Goal: Task Accomplishment & Management: Manage account settings

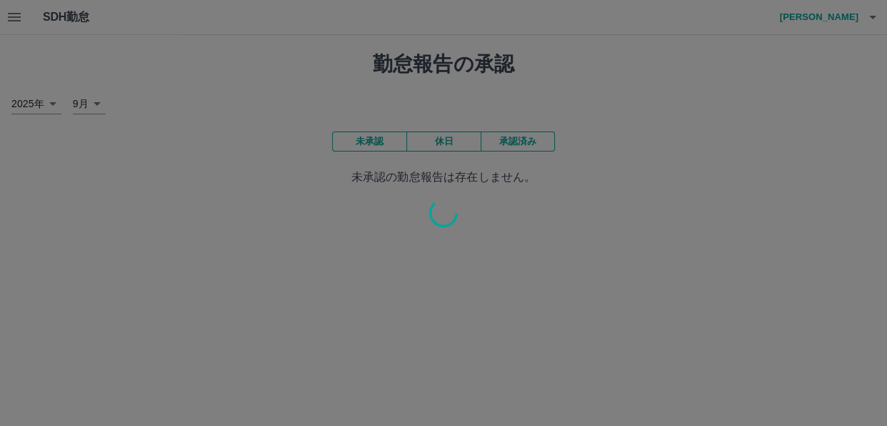
click at [498, 79] on div at bounding box center [443, 213] width 887 height 426
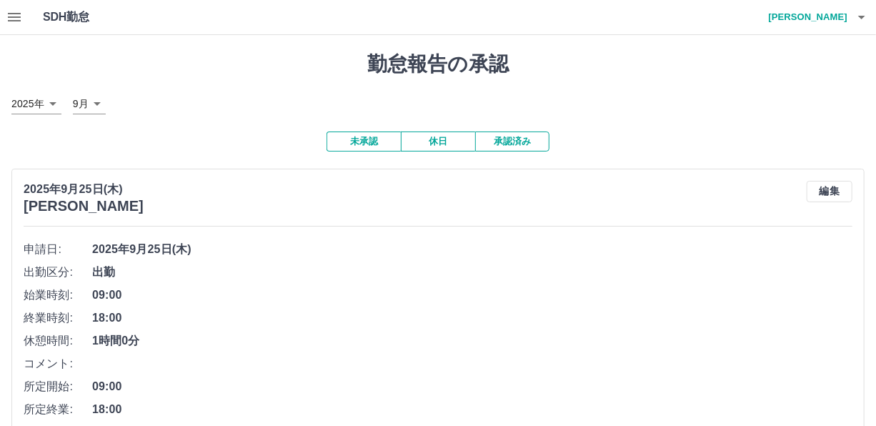
click at [16, 17] on icon "button" at bounding box center [14, 17] width 13 height 9
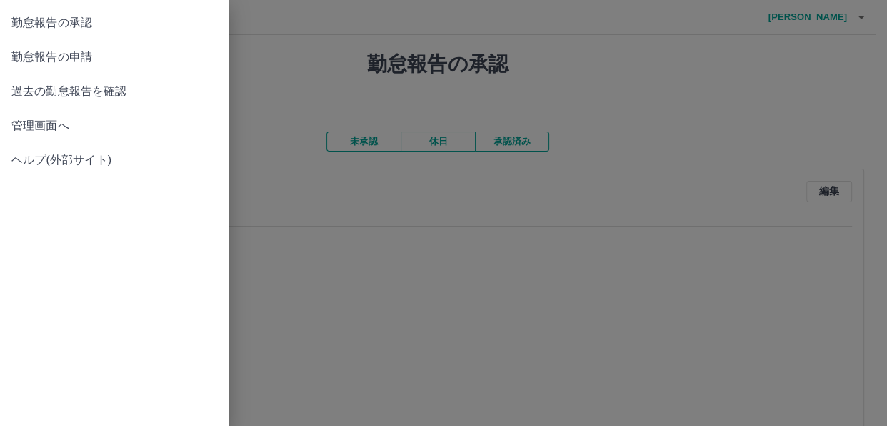
click at [45, 121] on span "管理画面へ" at bounding box center [114, 125] width 206 height 17
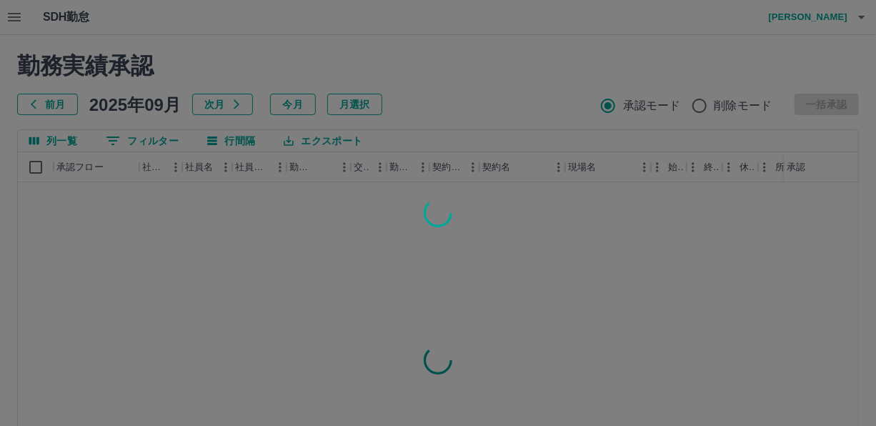
click at [498, 118] on div at bounding box center [438, 213] width 876 height 426
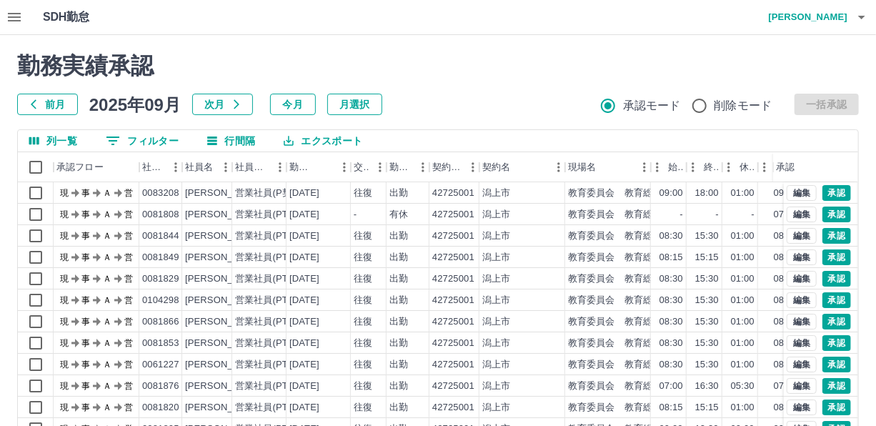
click at [159, 140] on button "0 フィルター" at bounding box center [142, 140] width 96 height 21
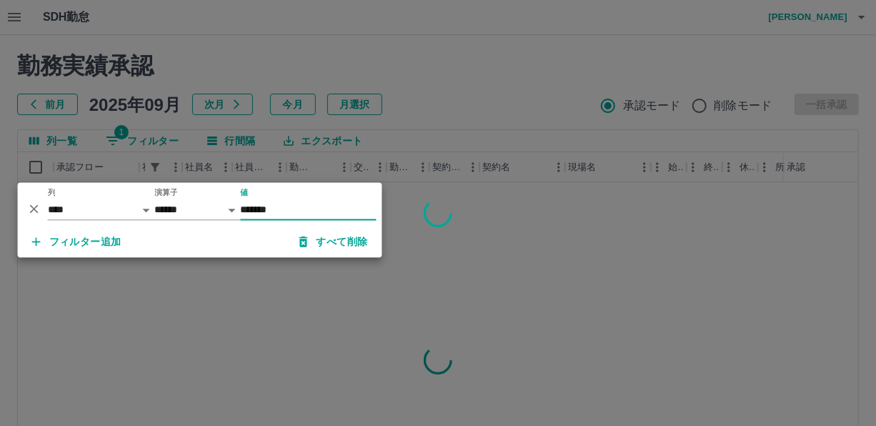
type input "*******"
click at [511, 96] on div at bounding box center [438, 213] width 876 height 426
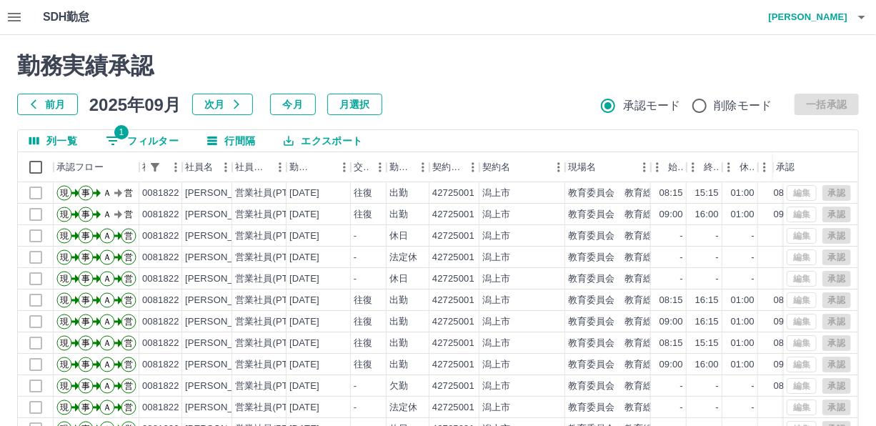
click at [162, 140] on button "1 フィルター" at bounding box center [142, 140] width 96 height 21
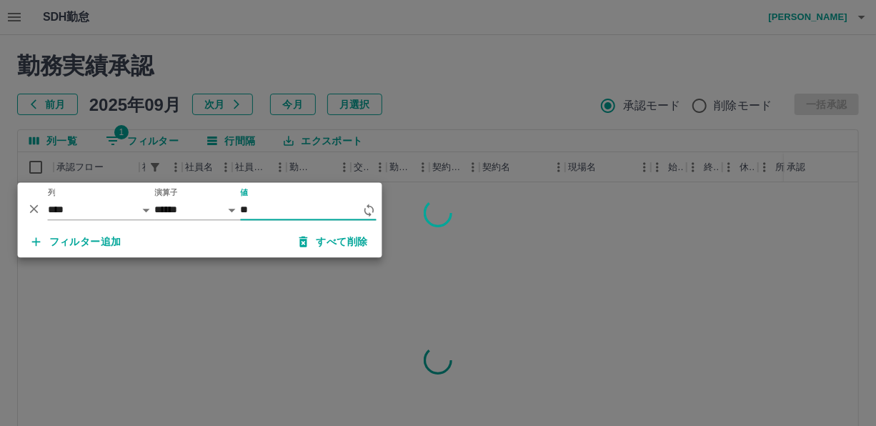
type input "*"
click at [496, 111] on div at bounding box center [438, 213] width 876 height 426
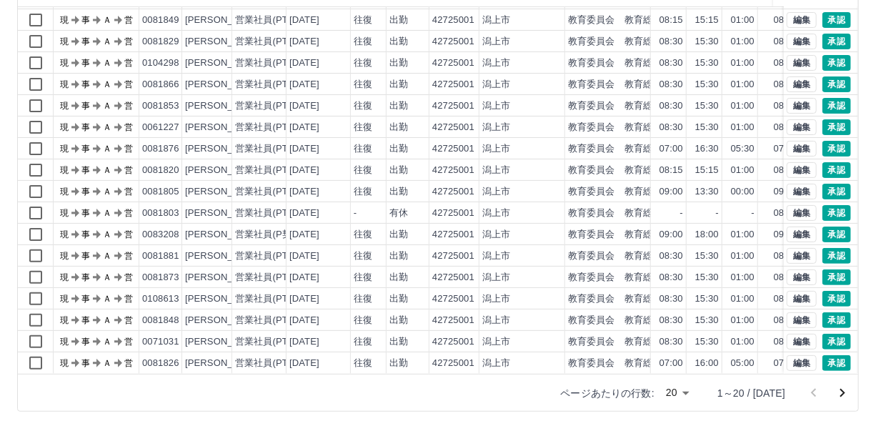
scroll to position [178, 0]
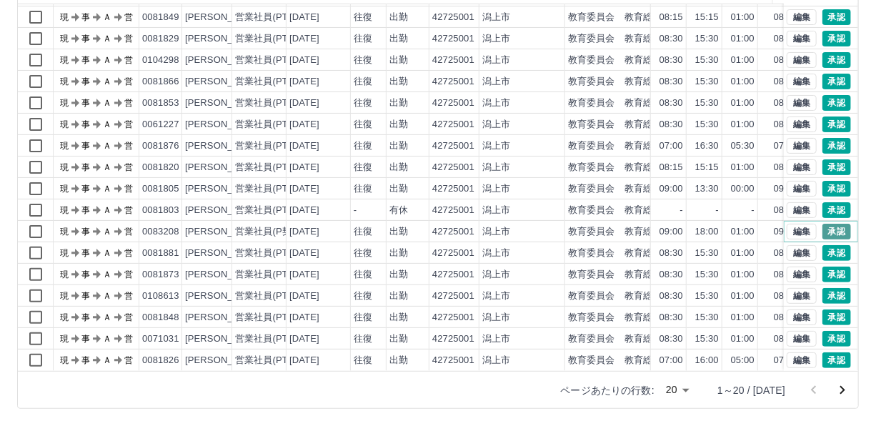
click at [824, 224] on button "承認" at bounding box center [836, 232] width 29 height 16
click at [841, 386] on icon "次のページへ" at bounding box center [842, 390] width 5 height 9
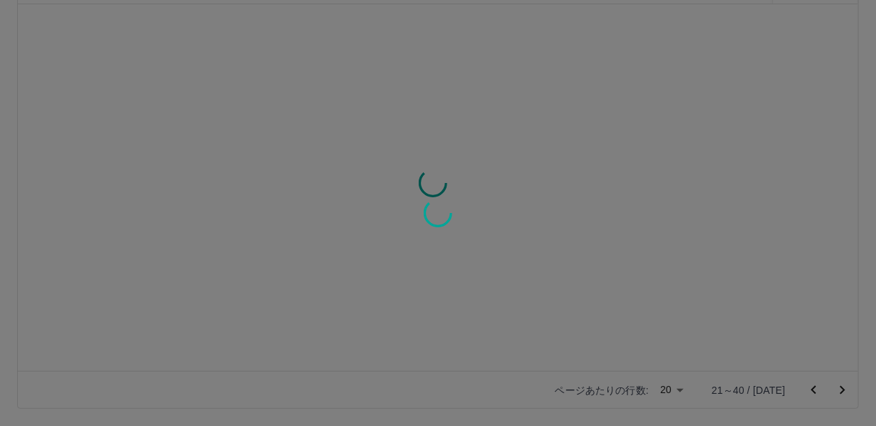
scroll to position [0, 0]
click at [716, 221] on div at bounding box center [438, 213] width 876 height 426
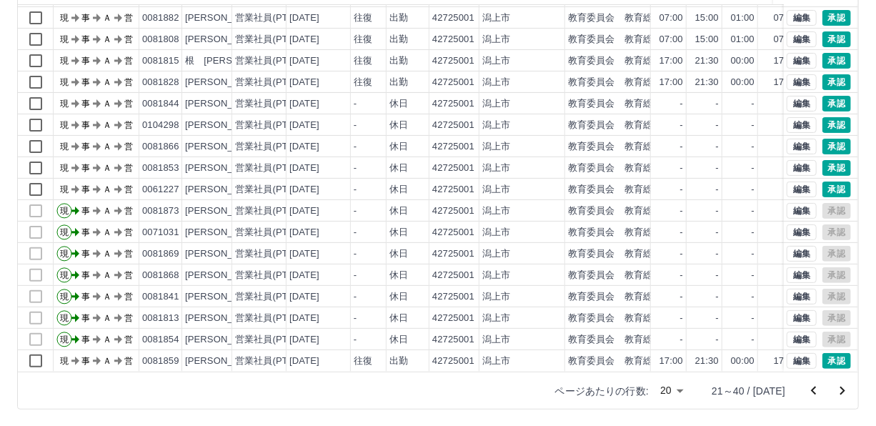
scroll to position [178, 0]
click at [822, 352] on button "承認" at bounding box center [836, 360] width 29 height 16
click at [838, 387] on icon "次のページへ" at bounding box center [841, 389] width 17 height 17
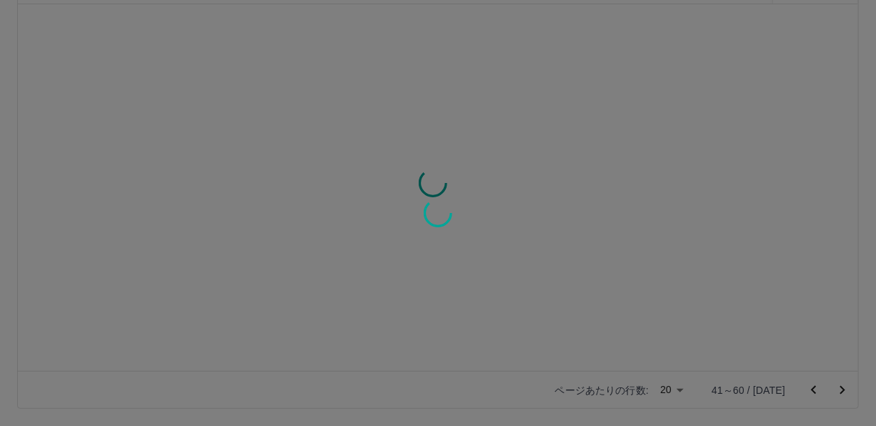
scroll to position [0, 0]
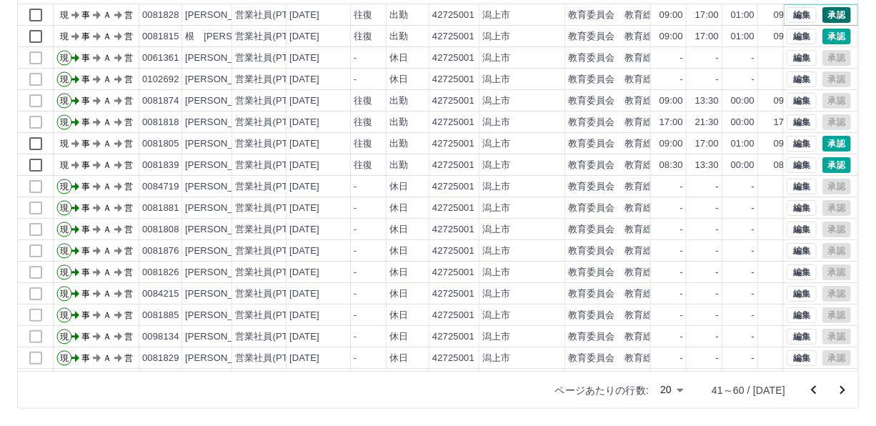
click at [822, 11] on button "承認" at bounding box center [836, 15] width 29 height 16
click at [831, 35] on button "承認" at bounding box center [836, 37] width 29 height 16
click at [822, 165] on button "承認" at bounding box center [836, 165] width 29 height 16
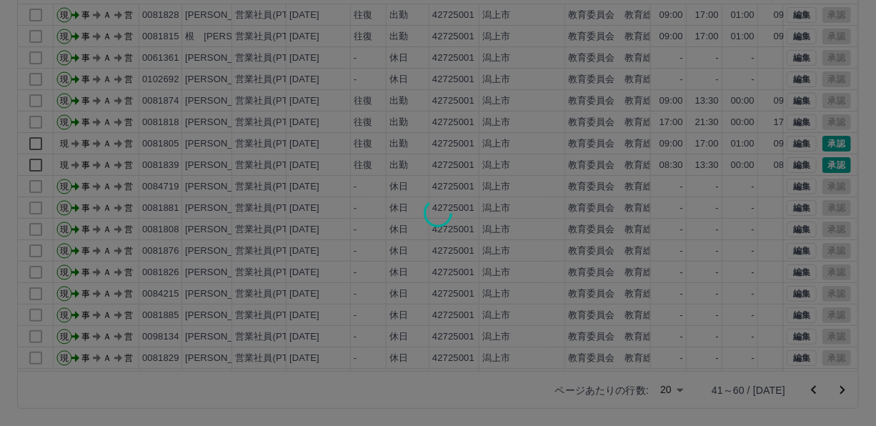
click at [497, 140] on div at bounding box center [438, 213] width 876 height 426
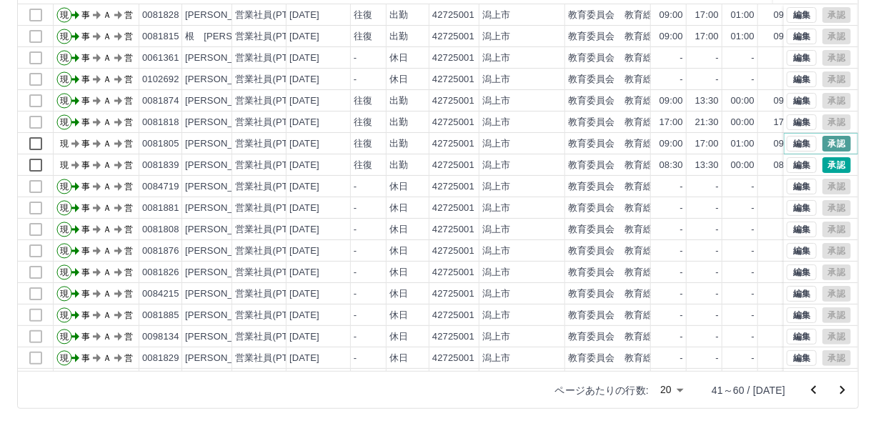
click at [826, 140] on button "承認" at bounding box center [836, 144] width 29 height 16
click at [826, 161] on button "承認" at bounding box center [836, 165] width 29 height 16
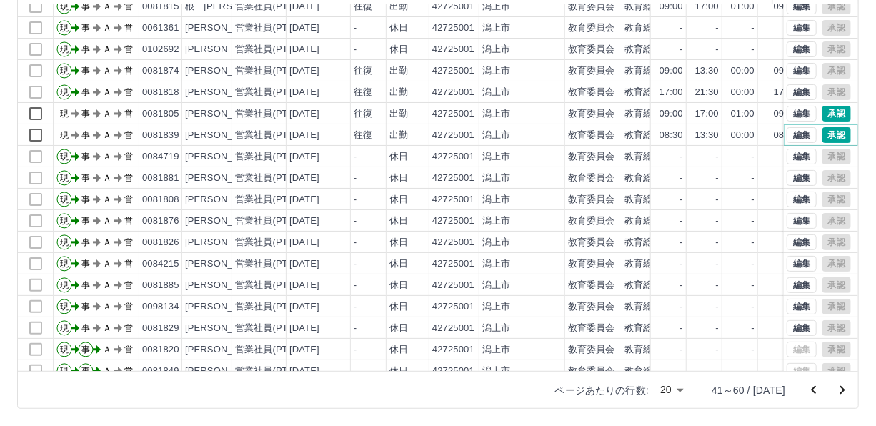
scroll to position [7, 0]
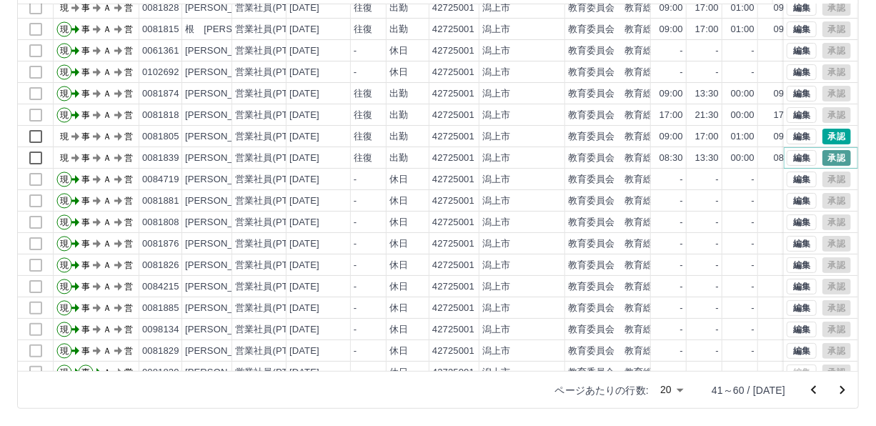
click at [827, 152] on button "承認" at bounding box center [836, 158] width 29 height 16
click at [828, 135] on button "承認" at bounding box center [836, 137] width 29 height 16
click at [846, 386] on icon "次のページへ" at bounding box center [841, 389] width 17 height 17
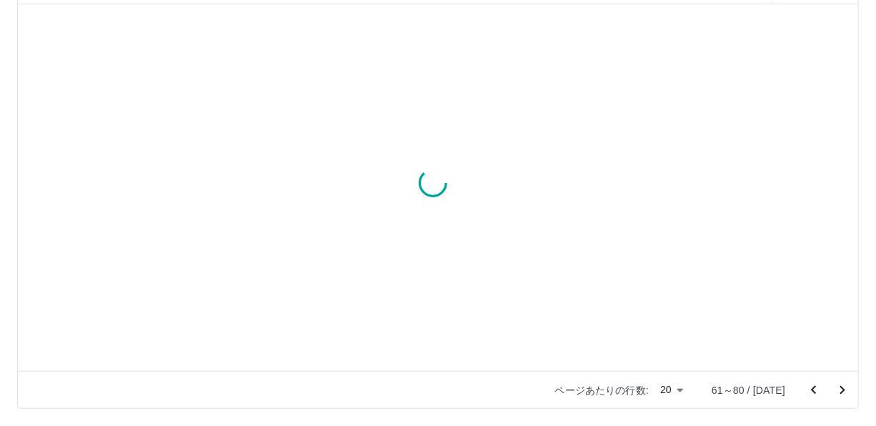
scroll to position [0, 0]
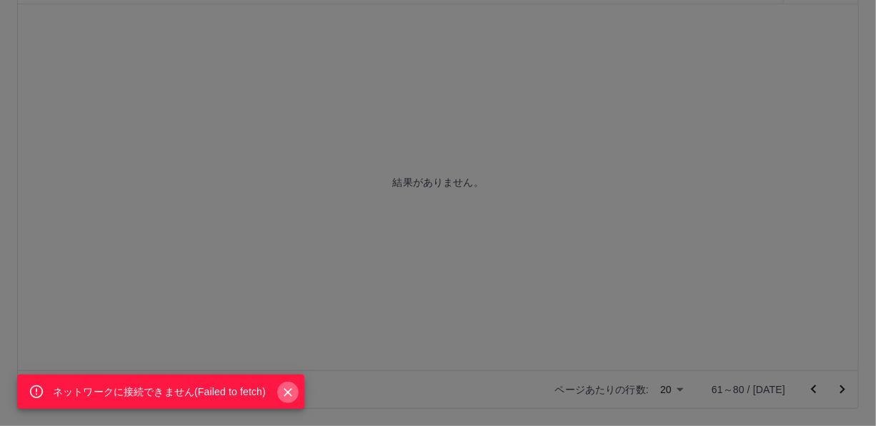
drag, startPoint x: 288, startPoint y: 388, endPoint x: 366, endPoint y: 329, distance: 97.8
click at [288, 388] on icon "Close" at bounding box center [288, 392] width 14 height 14
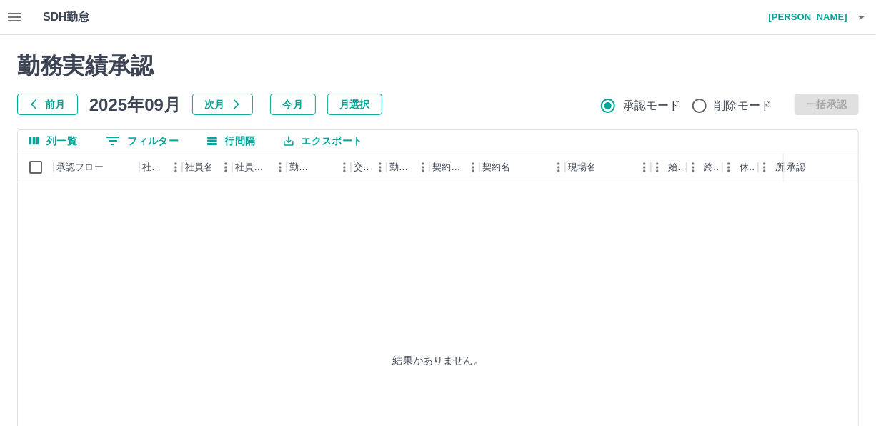
click at [586, 336] on div "結果がありません。" at bounding box center [438, 359] width 841 height 355
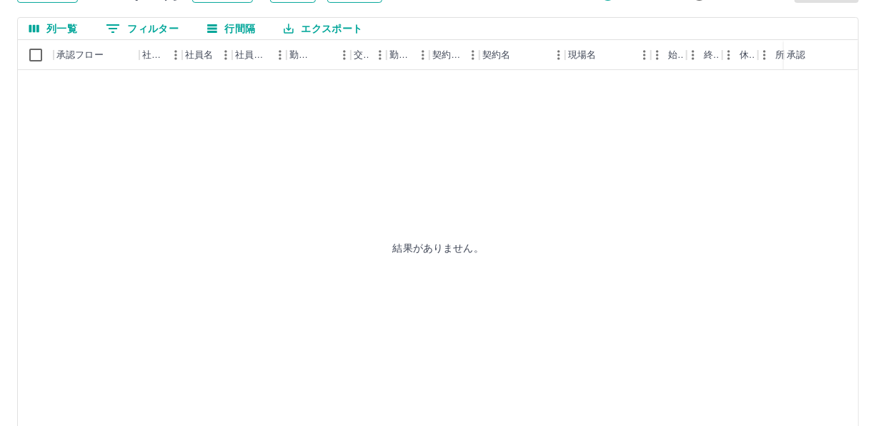
scroll to position [129, 0]
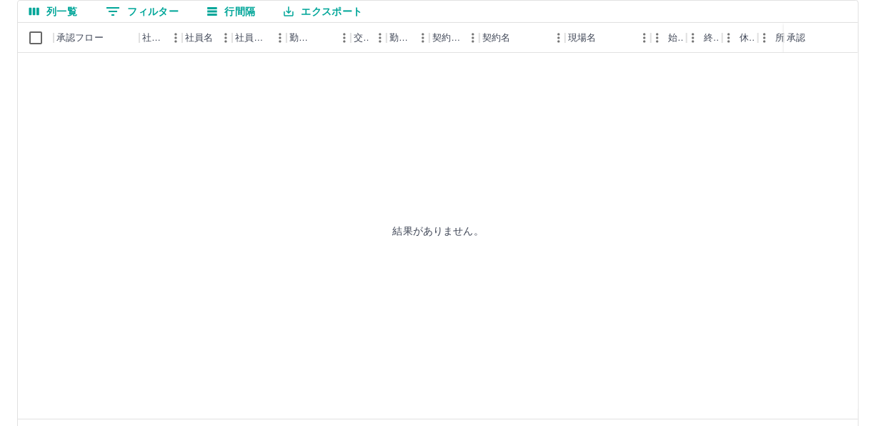
click at [683, 337] on div "結果がありません。" at bounding box center [438, 230] width 841 height 355
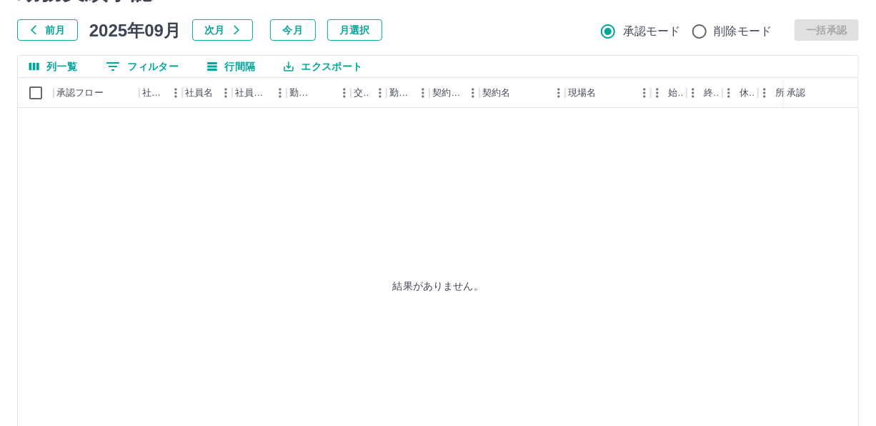
scroll to position [0, 0]
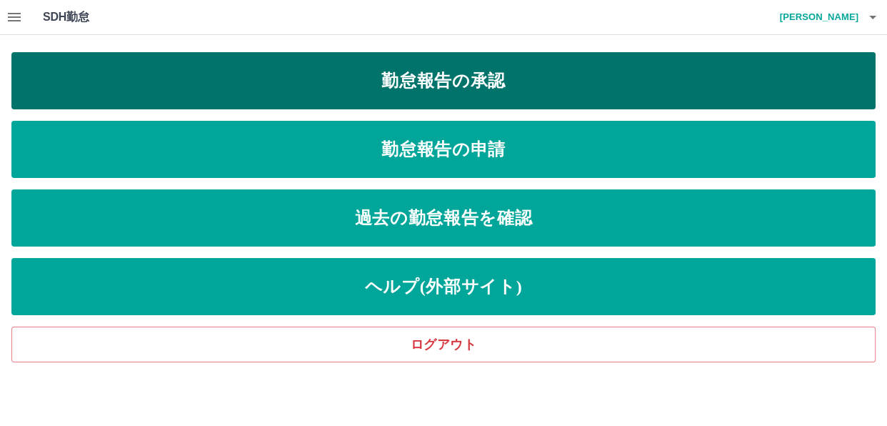
click at [365, 64] on link "勤怠報告の承認" at bounding box center [443, 80] width 864 height 57
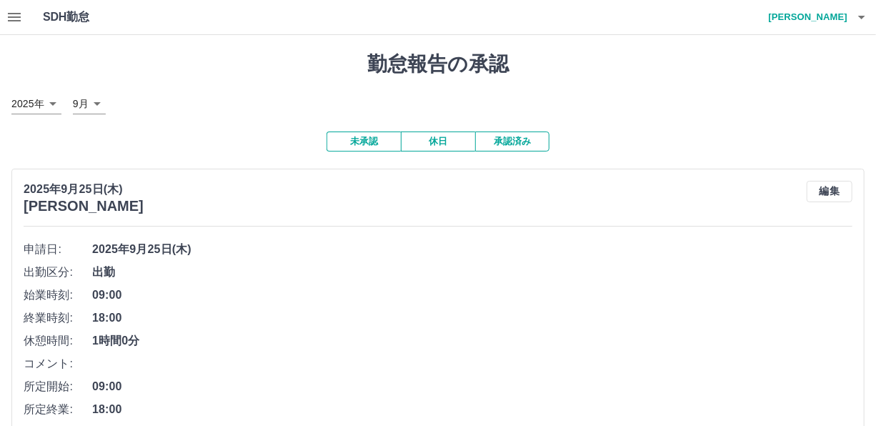
click at [11, 19] on icon "button" at bounding box center [14, 17] width 17 height 17
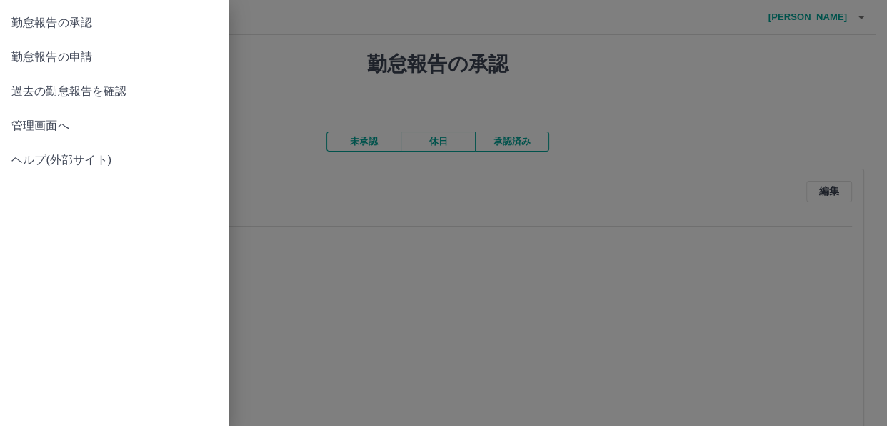
click at [34, 121] on span "管理画面へ" at bounding box center [114, 125] width 206 height 17
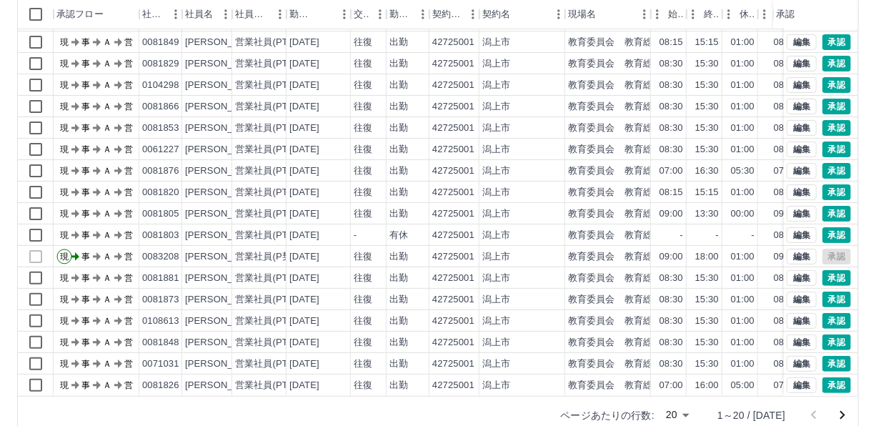
scroll to position [178, 0]
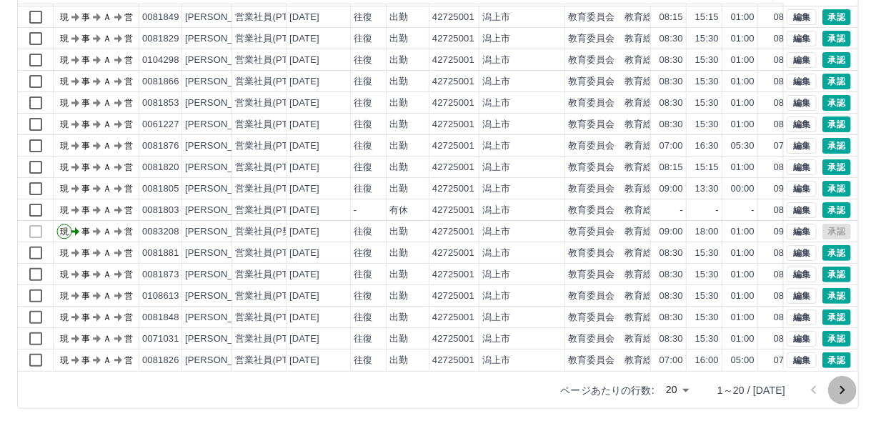
click at [841, 390] on icon "次のページへ" at bounding box center [841, 389] width 17 height 17
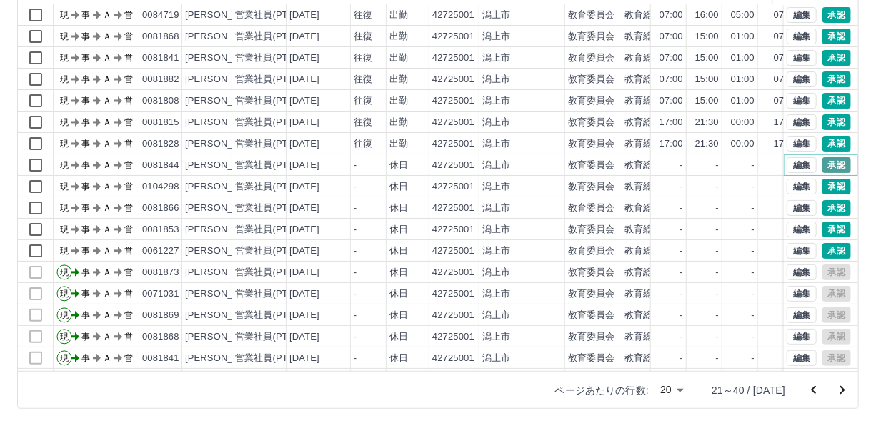
click at [828, 164] on button "承認" at bounding box center [836, 165] width 29 height 16
click at [828, 186] on button "承認" at bounding box center [836, 187] width 29 height 16
click at [824, 211] on button "承認" at bounding box center [836, 208] width 29 height 16
click at [824, 226] on button "承認" at bounding box center [836, 229] width 29 height 16
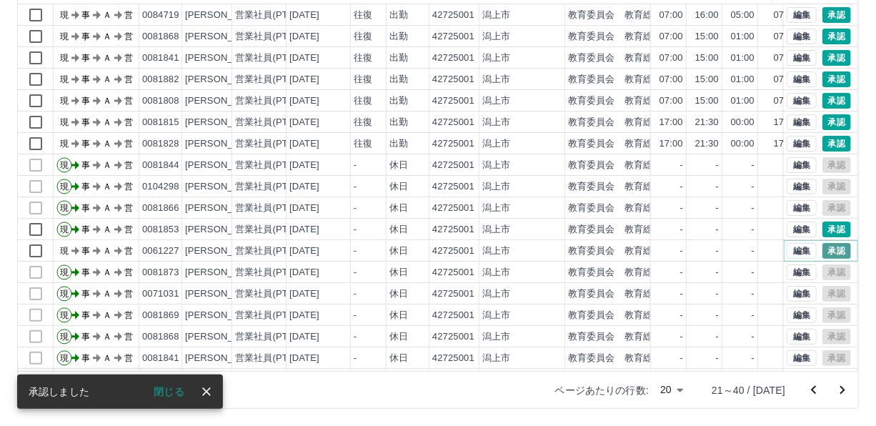
click at [822, 249] on button "承認" at bounding box center [836, 251] width 29 height 16
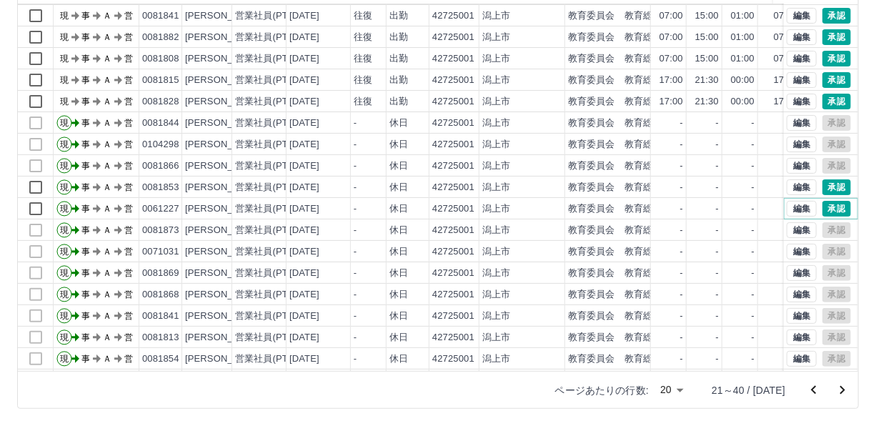
scroll to position [72, 0]
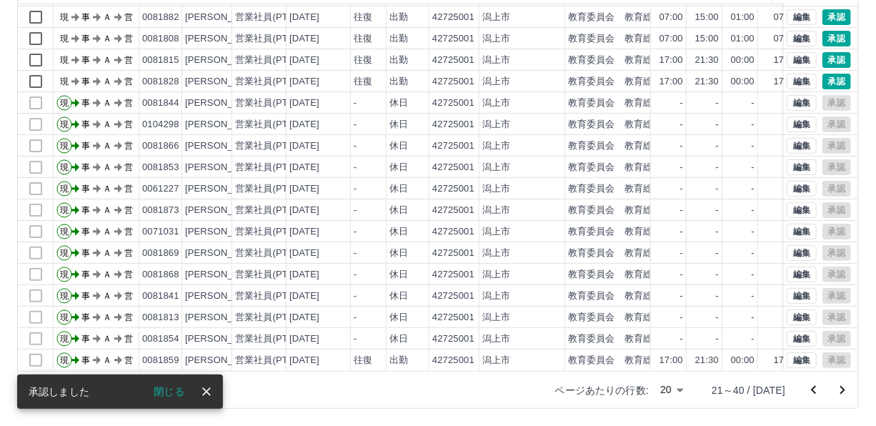
click at [843, 386] on icon "次のページへ" at bounding box center [841, 389] width 17 height 17
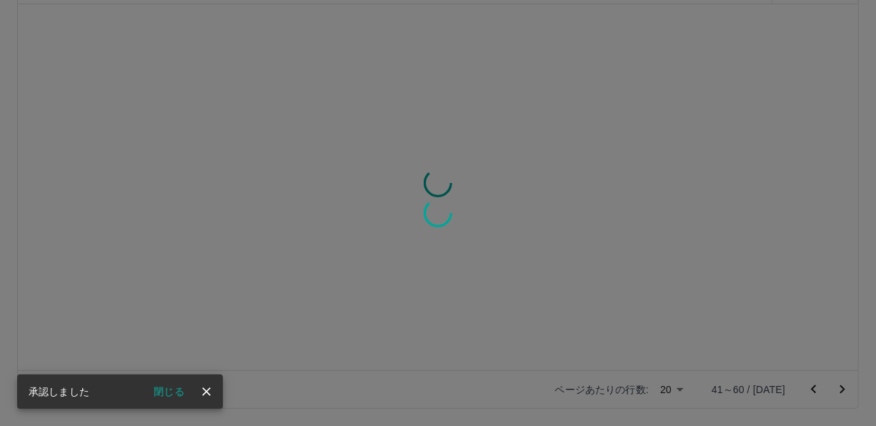
scroll to position [0, 0]
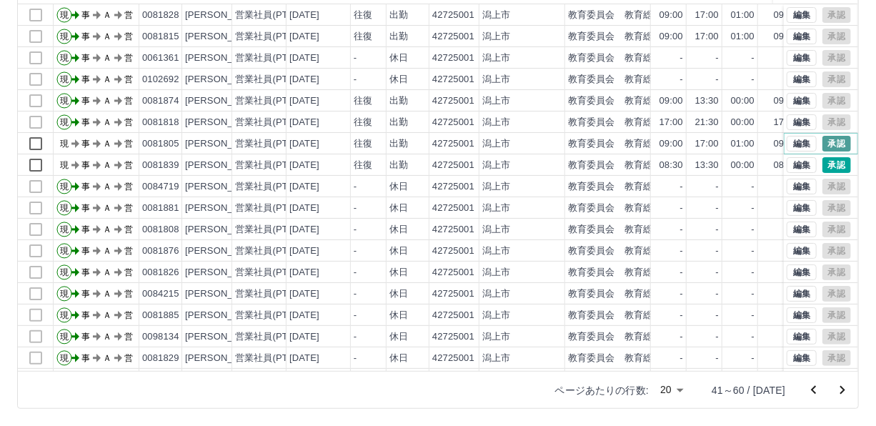
click at [824, 143] on button "承認" at bounding box center [836, 144] width 29 height 16
click at [823, 164] on button "承認" at bounding box center [836, 165] width 29 height 16
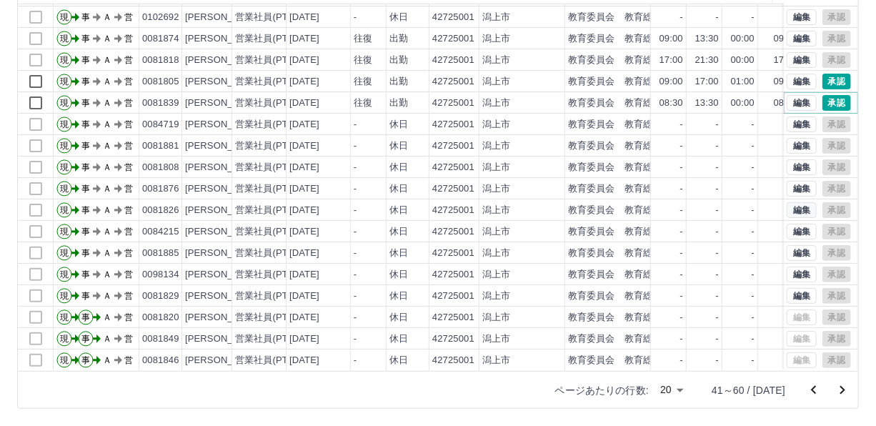
scroll to position [72, 0]
click at [840, 385] on icon "次のページへ" at bounding box center [841, 389] width 17 height 17
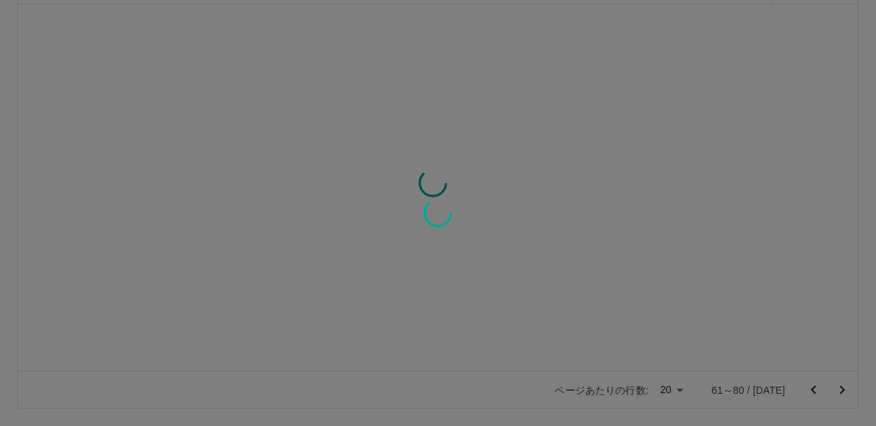
scroll to position [0, 0]
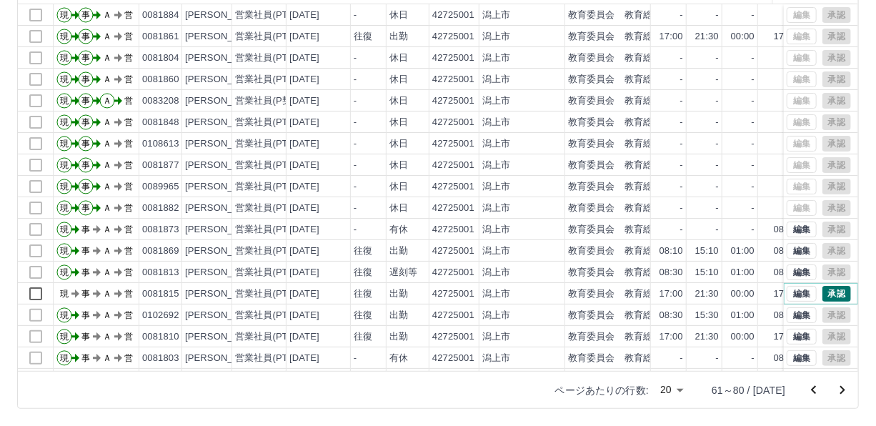
click at [822, 286] on button "承認" at bounding box center [836, 294] width 29 height 16
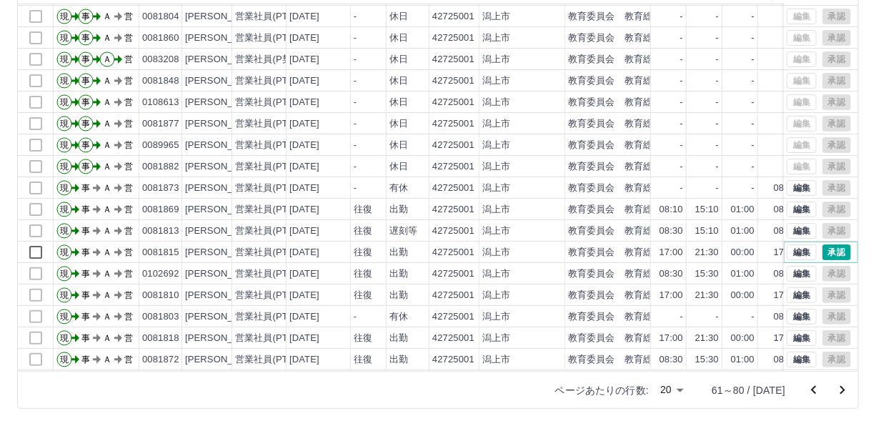
scroll to position [72, 0]
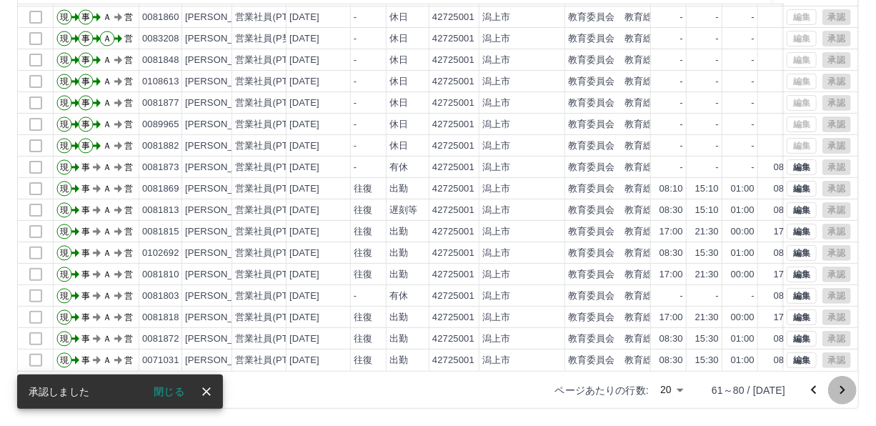
click at [841, 389] on icon "次のページへ" at bounding box center [841, 389] width 17 height 17
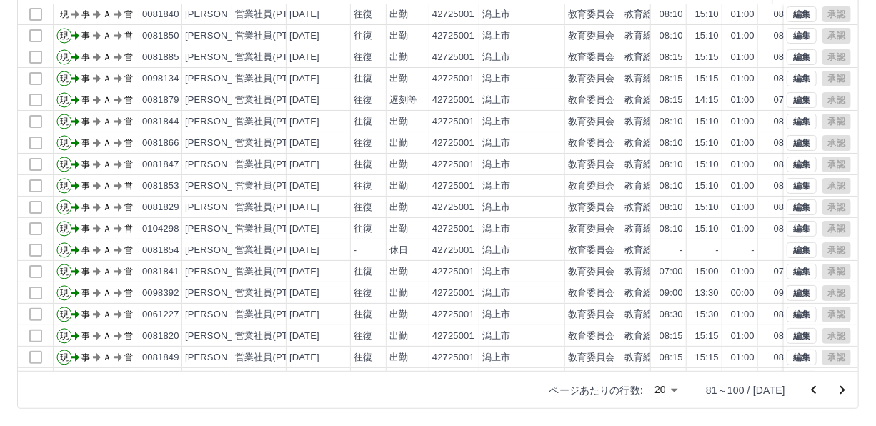
scroll to position [0, 0]
click at [812, 386] on icon "前のページへ" at bounding box center [813, 389] width 17 height 17
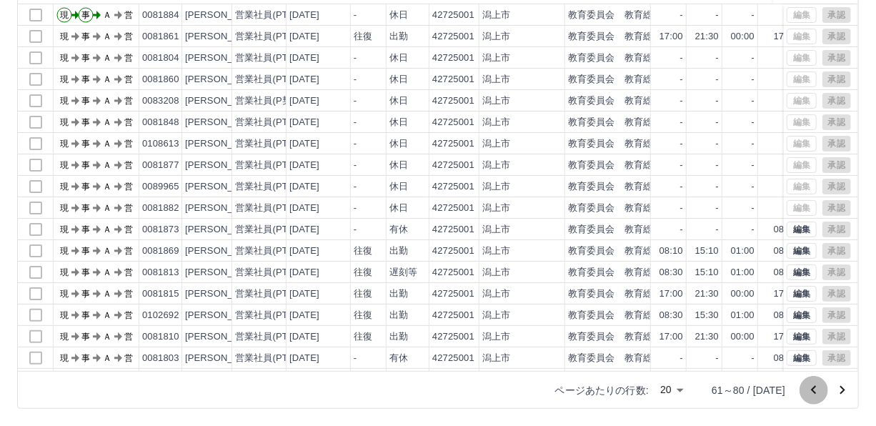
click at [812, 386] on icon "前のページへ" at bounding box center [813, 389] width 17 height 17
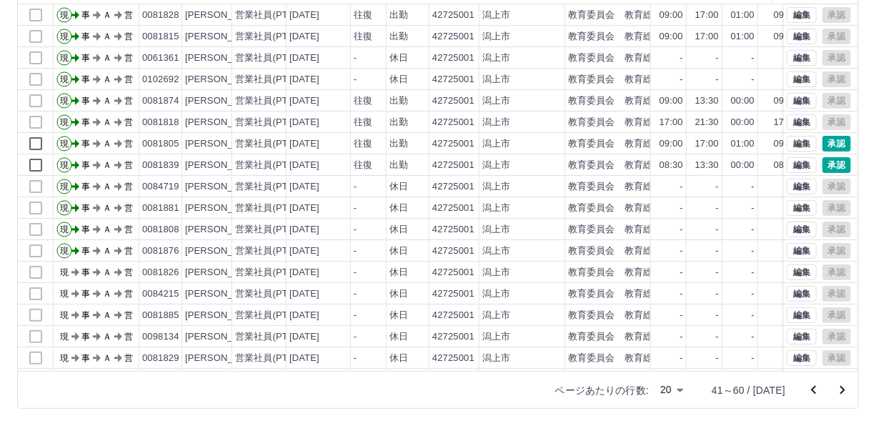
click at [812, 386] on icon "前のページへ" at bounding box center [813, 389] width 17 height 17
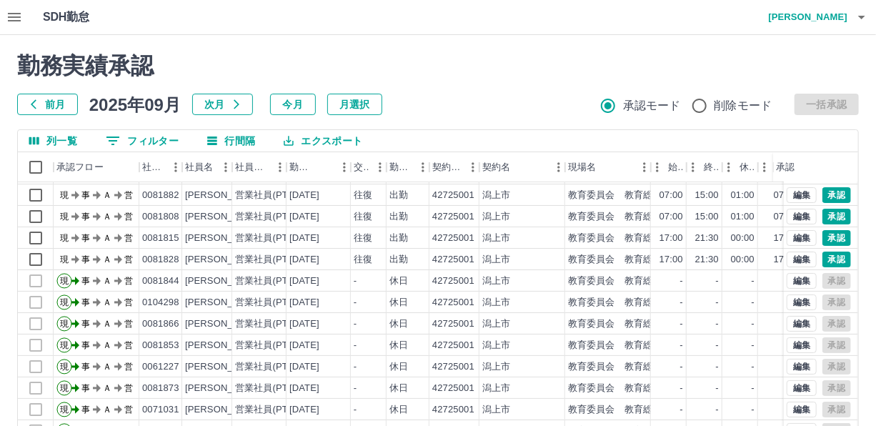
click at [153, 141] on button "0 フィルター" at bounding box center [142, 140] width 96 height 21
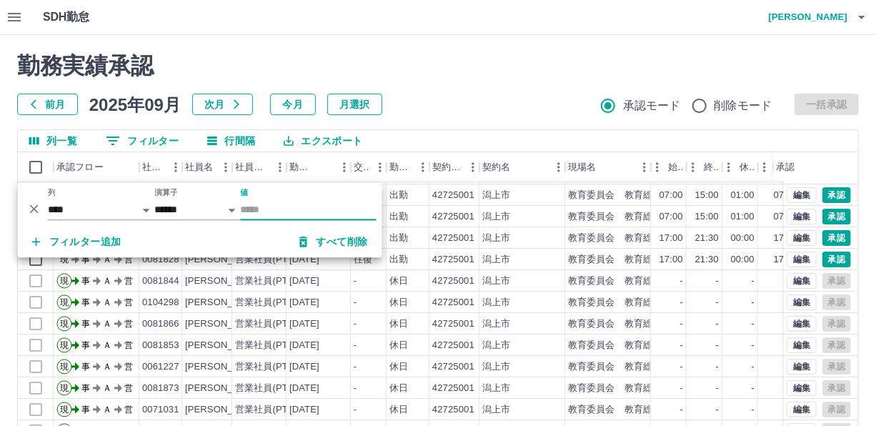
click at [171, 142] on button "0 フィルター" at bounding box center [142, 140] width 96 height 21
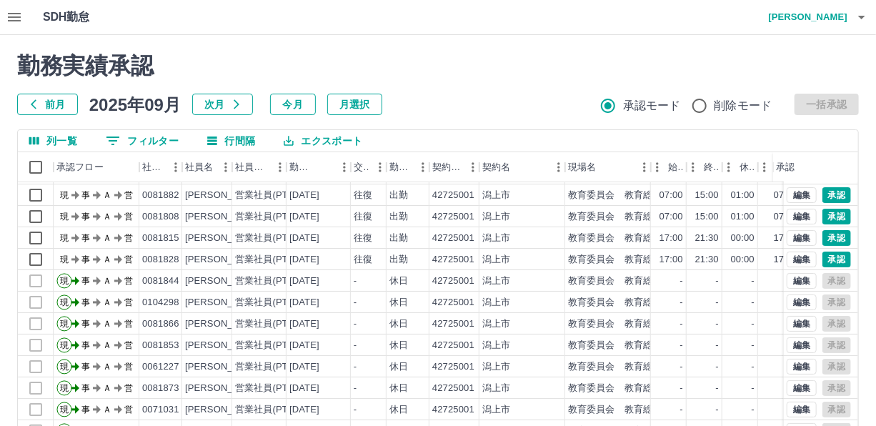
click at [164, 136] on button "0 フィルター" at bounding box center [142, 140] width 96 height 21
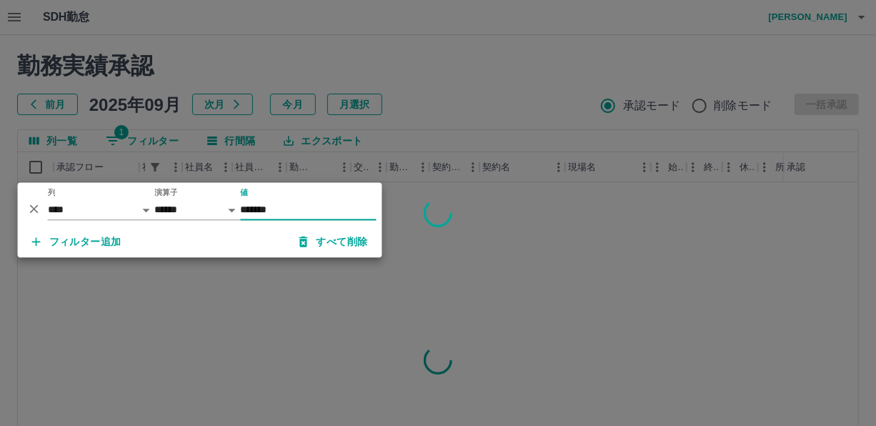
type input "*******"
click at [458, 80] on div at bounding box center [438, 213] width 876 height 426
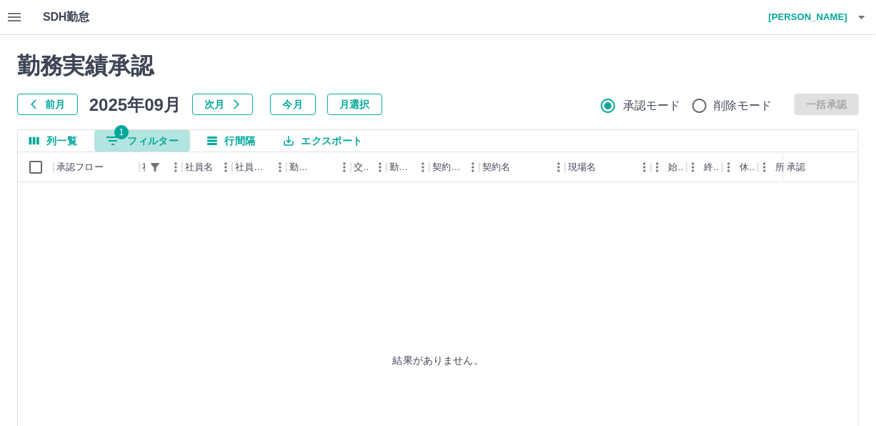
click at [148, 135] on button "1 フィルター" at bounding box center [142, 140] width 96 height 21
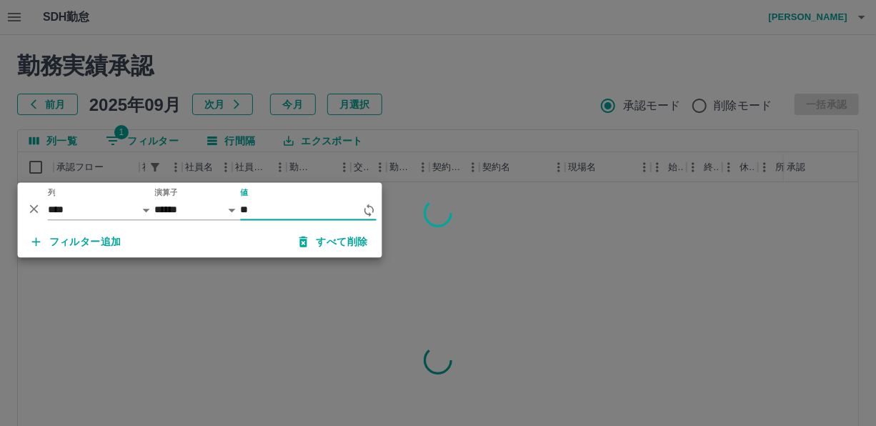
type input "*"
type input "*******"
click at [277, 104] on div at bounding box center [438, 213] width 876 height 426
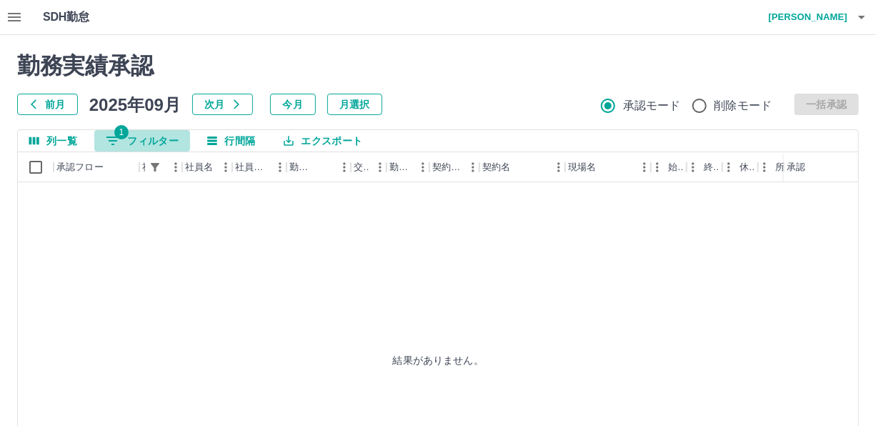
click at [151, 138] on button "1 フィルター" at bounding box center [142, 140] width 96 height 21
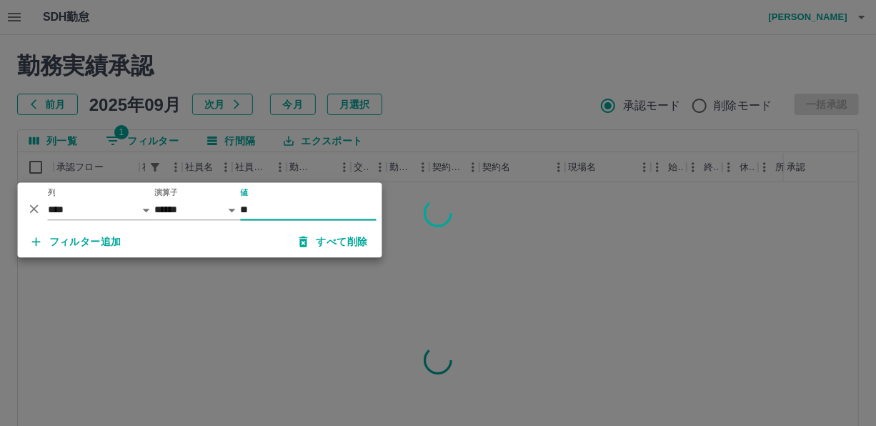
type input "*"
type input "*******"
click at [450, 129] on div at bounding box center [438, 213] width 876 height 426
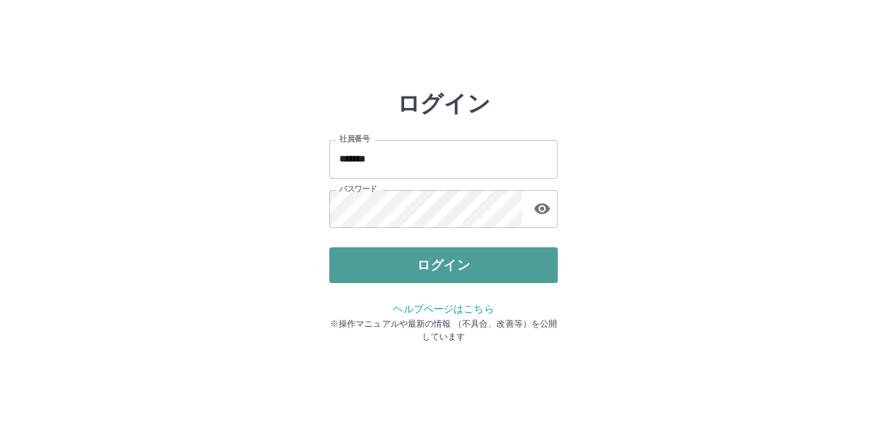
click at [426, 264] on button "ログイン" at bounding box center [443, 265] width 229 height 36
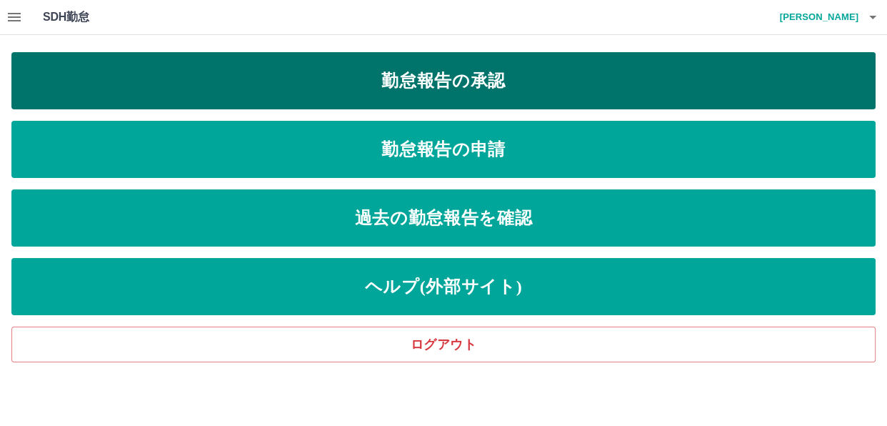
click at [398, 74] on link "勤怠報告の承認" at bounding box center [443, 80] width 864 height 57
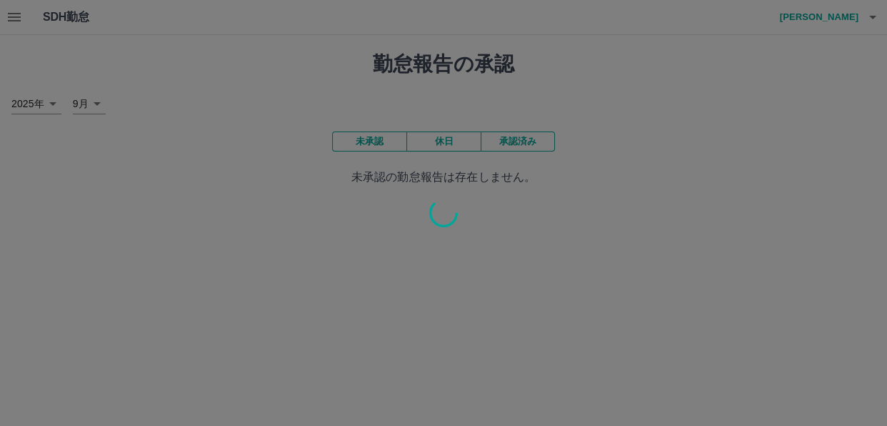
click at [306, 193] on div at bounding box center [443, 213] width 887 height 426
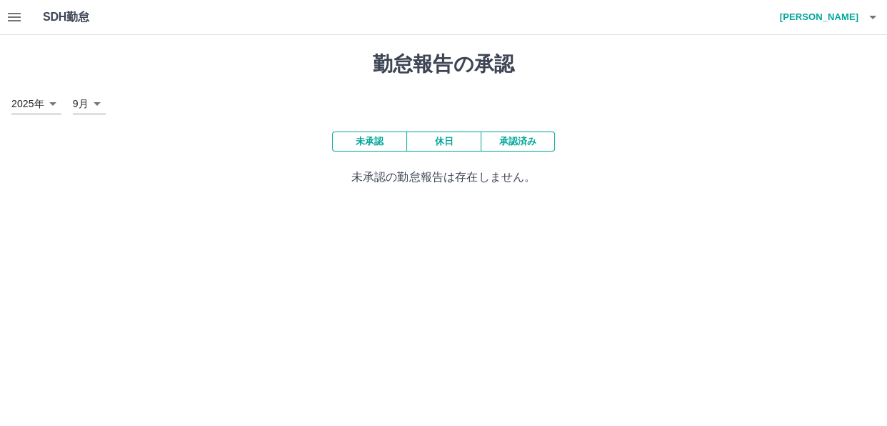
click at [16, 18] on icon "button" at bounding box center [14, 17] width 17 height 17
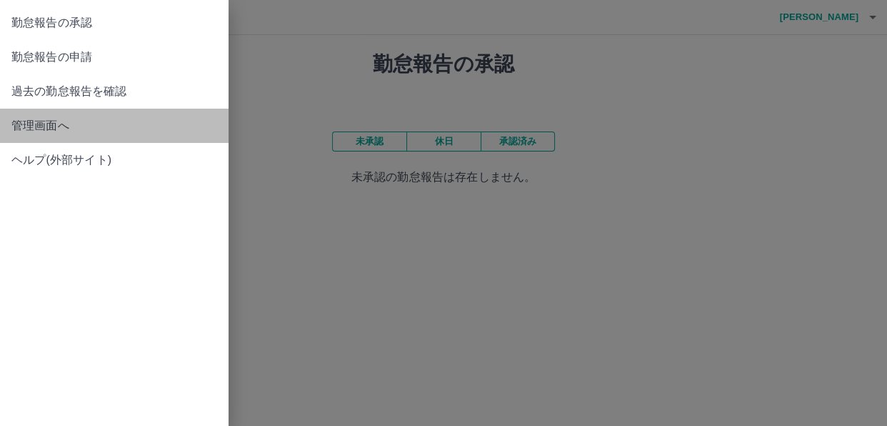
click at [39, 127] on span "管理画面へ" at bounding box center [114, 125] width 206 height 17
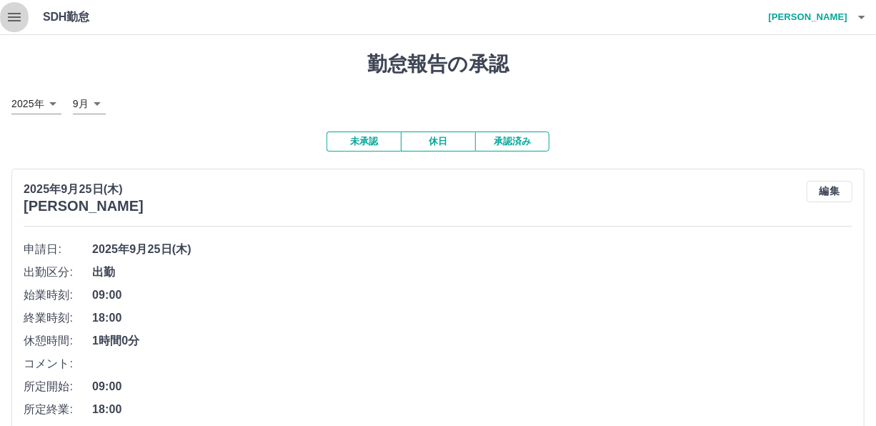
click at [11, 11] on icon "button" at bounding box center [14, 17] width 17 height 17
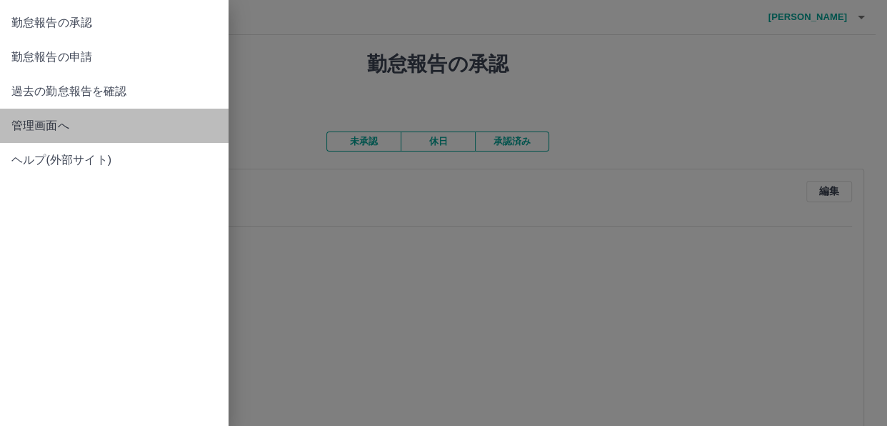
click at [48, 125] on span "管理画面へ" at bounding box center [114, 125] width 206 height 17
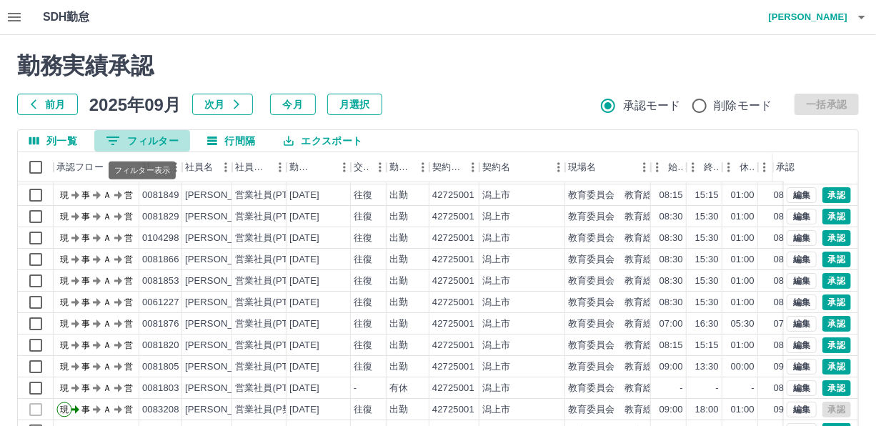
click at [142, 135] on button "0 フィルター" at bounding box center [142, 140] width 96 height 21
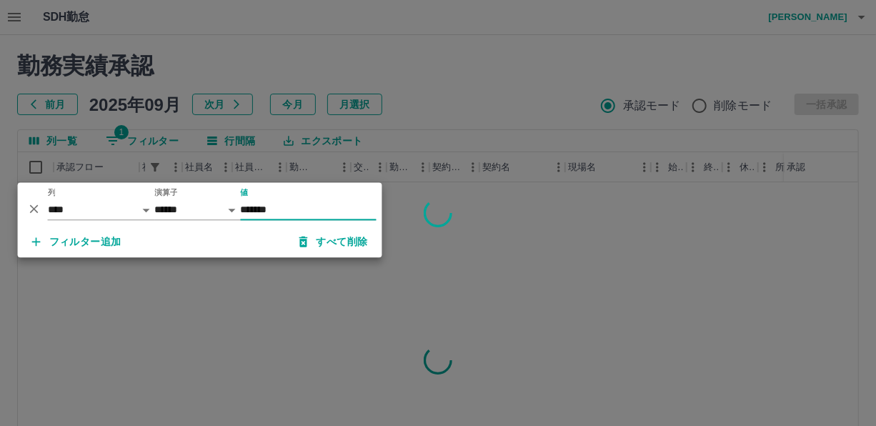
type input "*******"
click at [443, 100] on div at bounding box center [438, 213] width 876 height 426
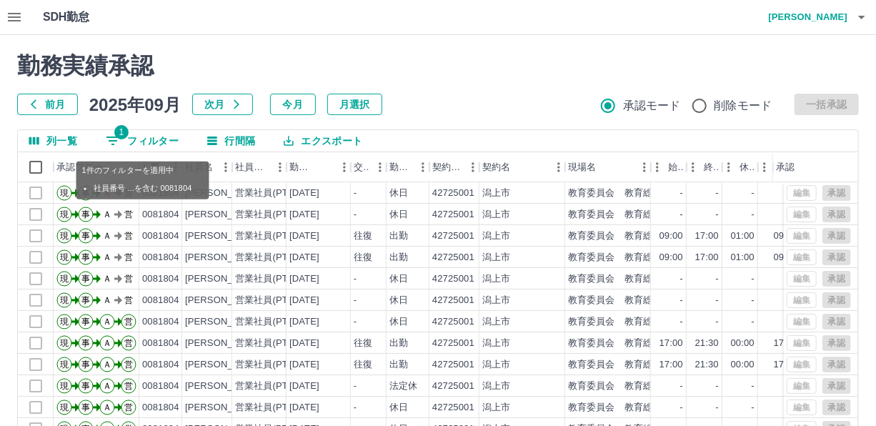
click at [156, 136] on button "1 フィルター" at bounding box center [142, 140] width 96 height 21
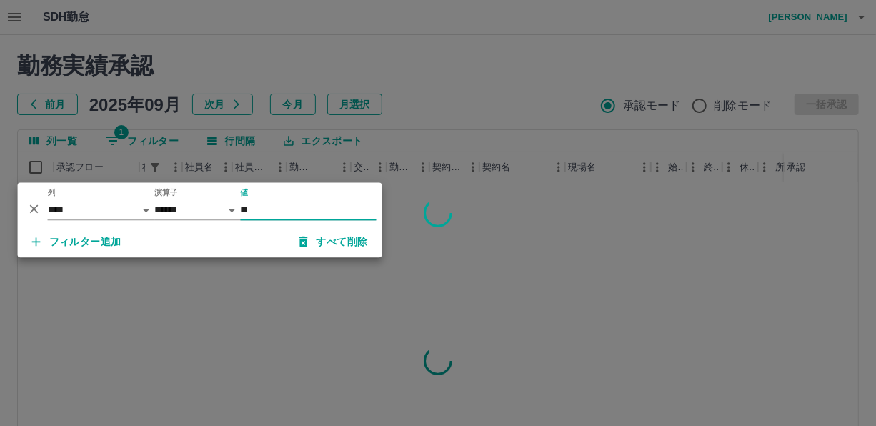
type input "*"
click at [445, 122] on div at bounding box center [438, 213] width 876 height 426
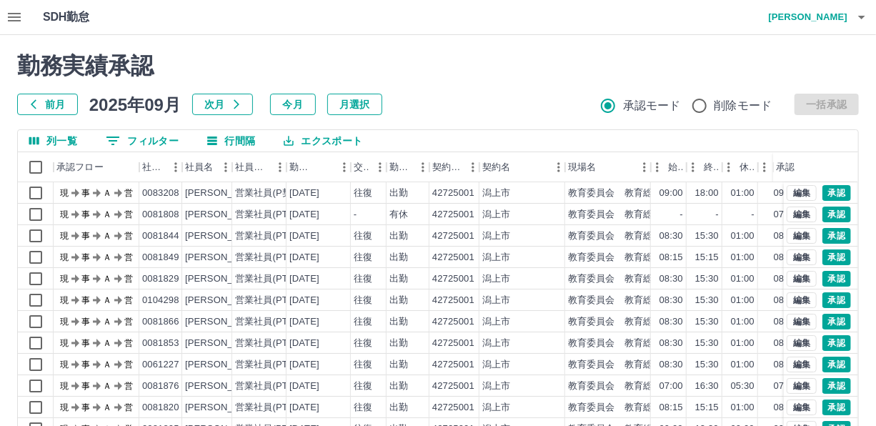
click at [144, 134] on button "0 フィルター" at bounding box center [142, 140] width 96 height 21
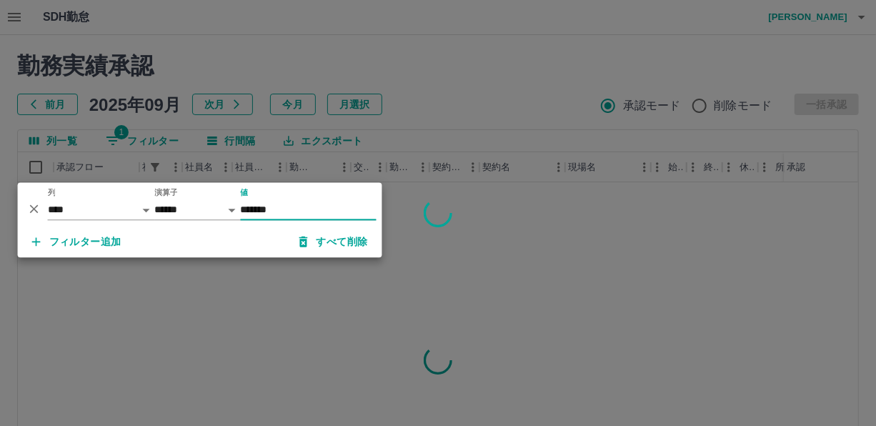
type input "*******"
click at [450, 86] on div at bounding box center [438, 213] width 876 height 426
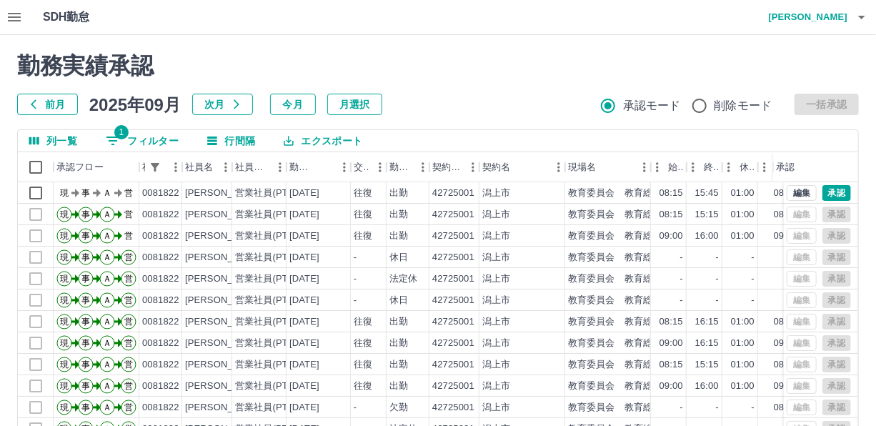
click at [159, 136] on button "1 フィルター" at bounding box center [142, 140] width 96 height 21
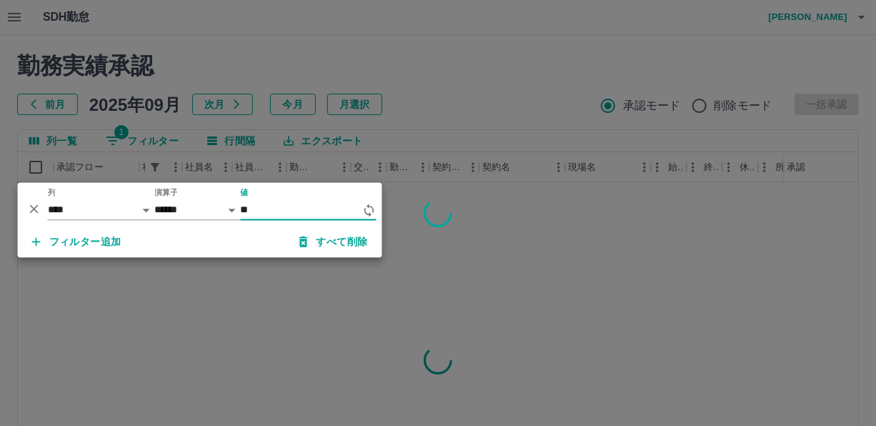
type input "*"
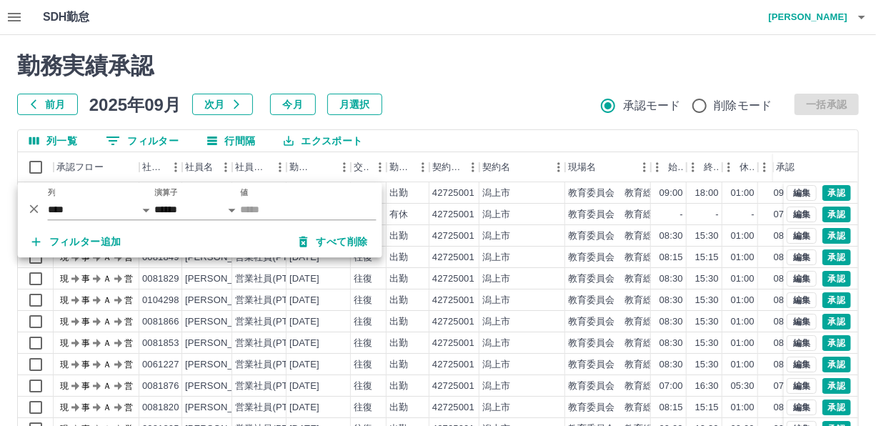
click at [357, 53] on h2 "勤務実績承認" at bounding box center [437, 65] width 841 height 27
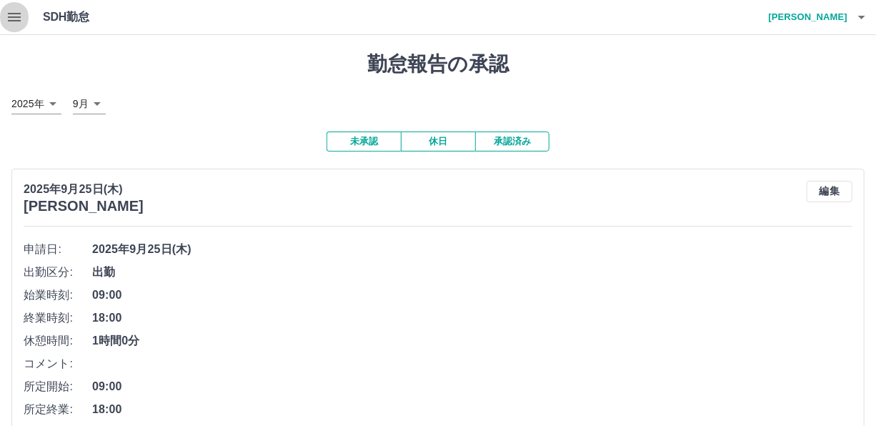
click at [19, 21] on icon "button" at bounding box center [14, 17] width 17 height 17
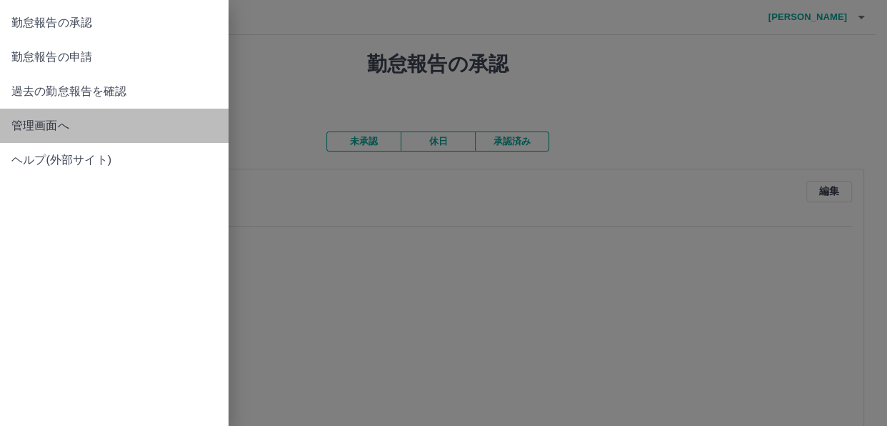
click at [51, 121] on span "管理画面へ" at bounding box center [114, 125] width 206 height 17
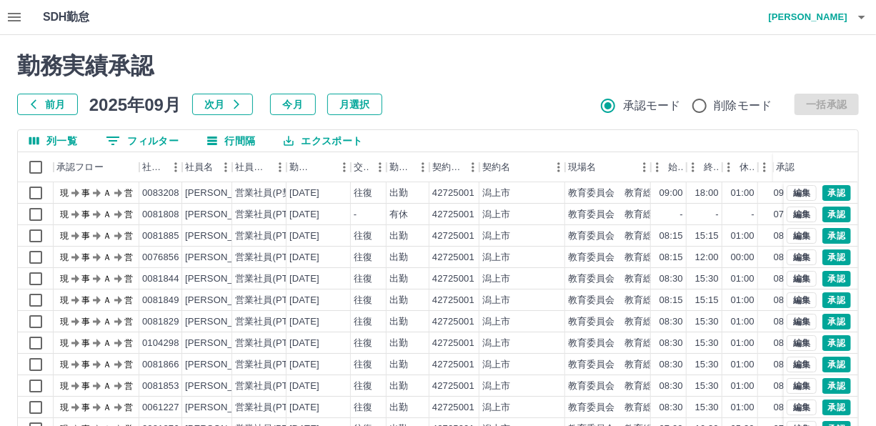
click at [134, 138] on button "0 フィルター" at bounding box center [142, 140] width 96 height 21
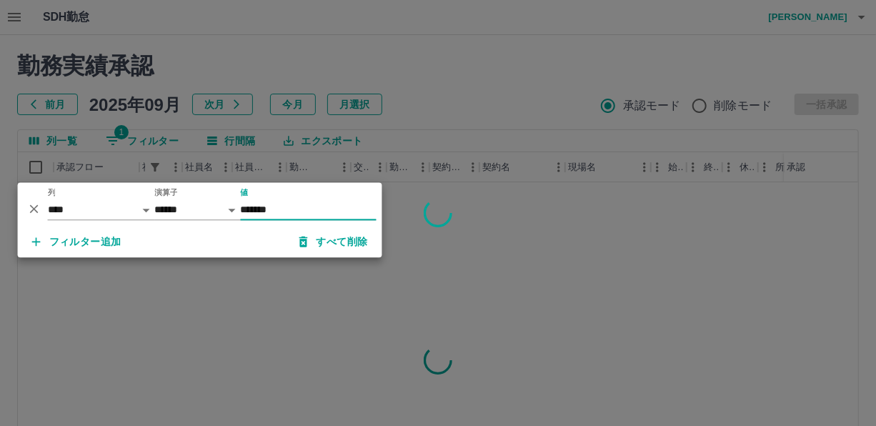
type input "*******"
click at [464, 92] on div at bounding box center [438, 213] width 876 height 426
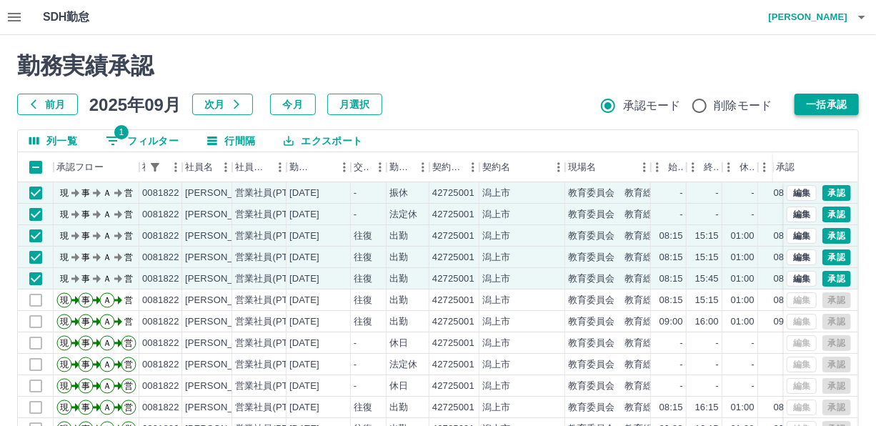
click at [832, 101] on button "一括承認" at bounding box center [826, 104] width 64 height 21
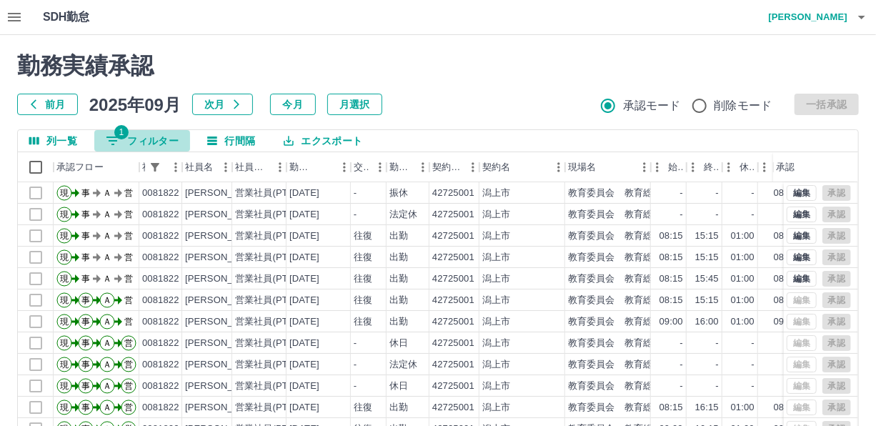
click at [154, 139] on button "1 フィルター" at bounding box center [142, 140] width 96 height 21
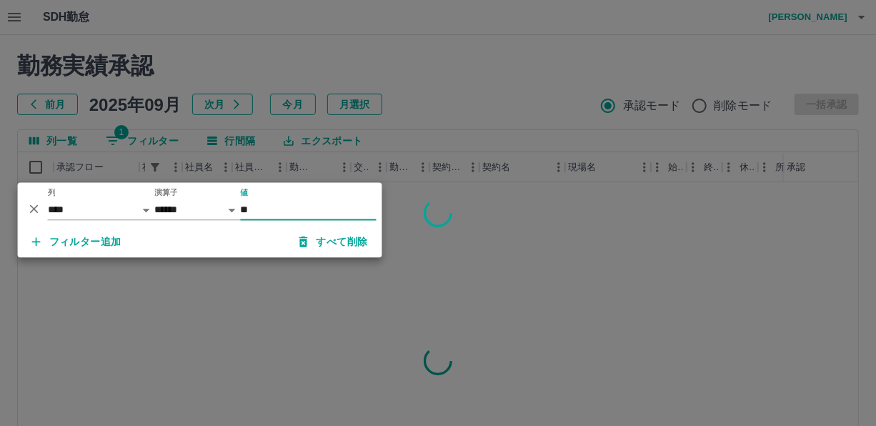
type input "*"
type input "*******"
click at [450, 87] on div at bounding box center [438, 213] width 876 height 426
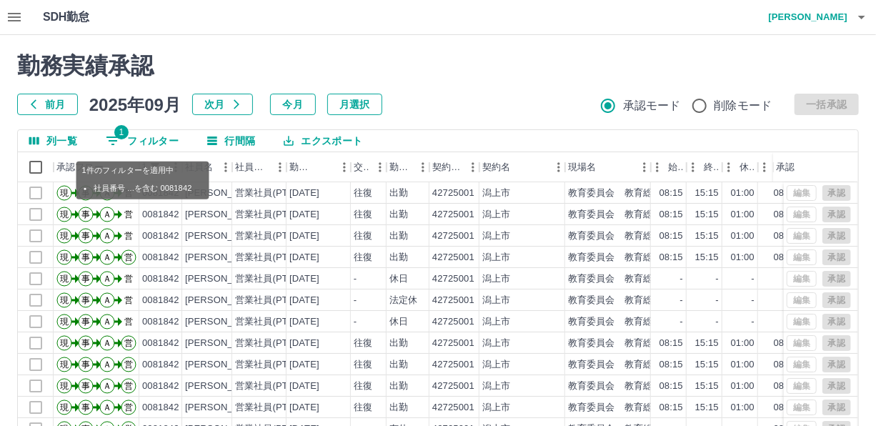
click at [153, 136] on button "1 フィルター" at bounding box center [142, 140] width 96 height 21
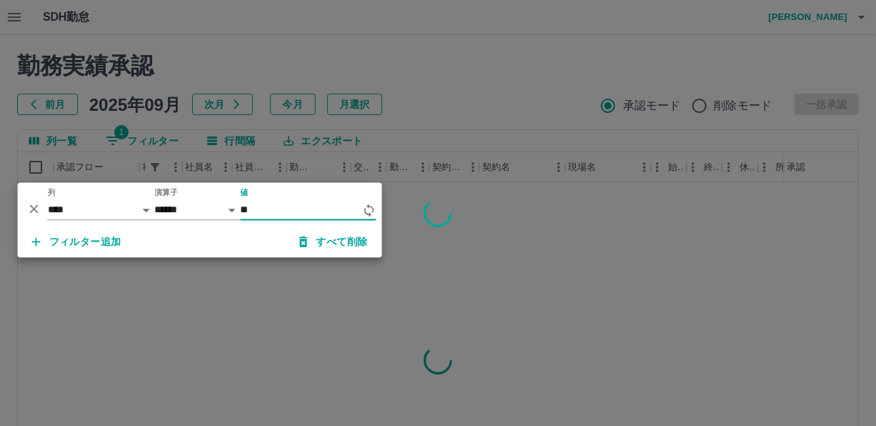
type input "*"
type input "*******"
click at [549, 156] on div at bounding box center [438, 213] width 876 height 426
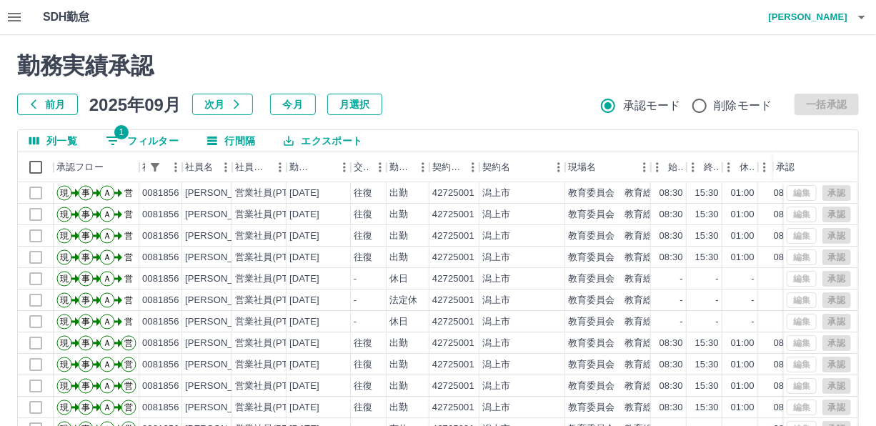
click at [146, 138] on button "1 フィルター" at bounding box center [142, 140] width 96 height 21
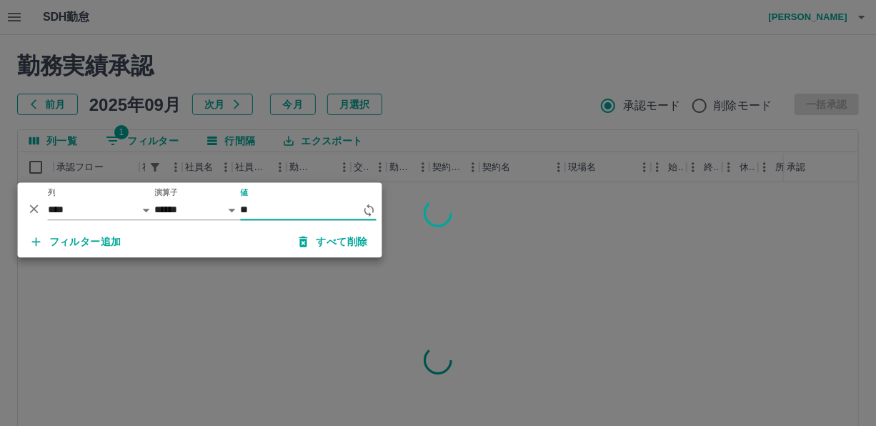
type input "*"
click at [508, 141] on div at bounding box center [438, 213] width 876 height 426
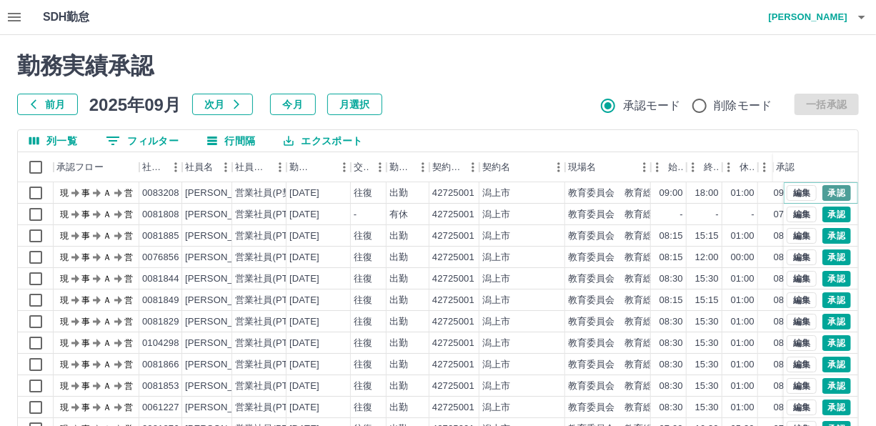
click at [831, 194] on button "承認" at bounding box center [836, 193] width 29 height 16
